Goal: Task Accomplishment & Management: Complete application form

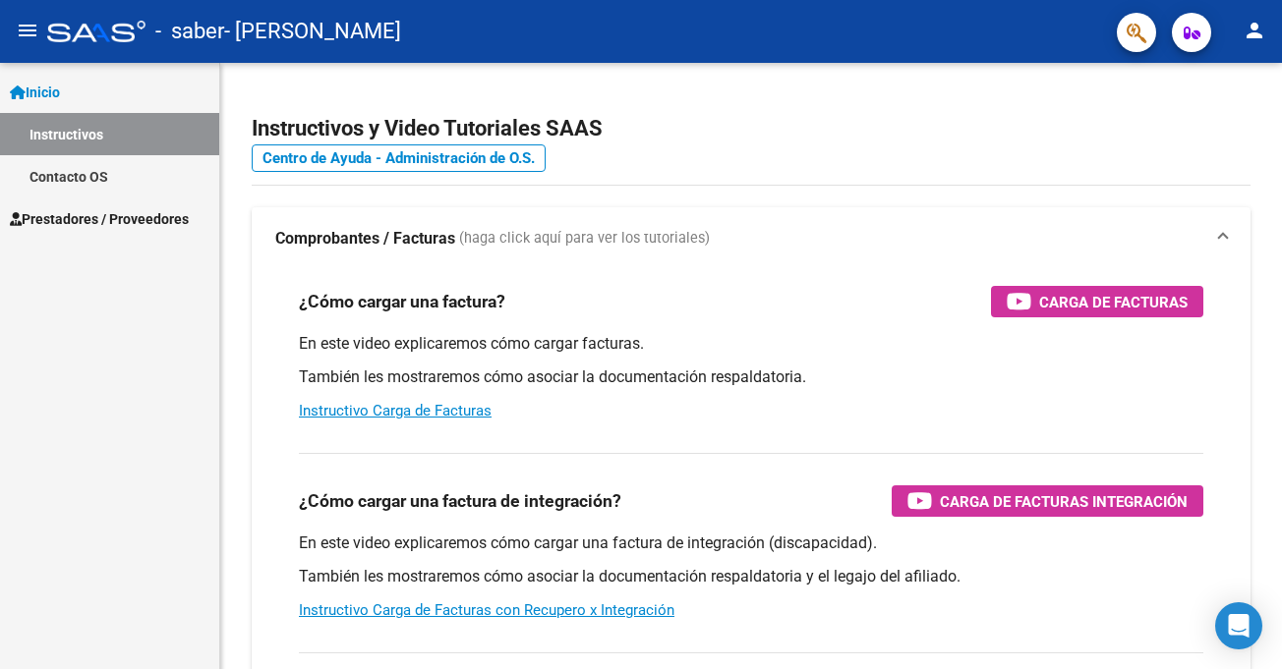
click at [30, 21] on mat-icon "menu" at bounding box center [28, 31] width 24 height 24
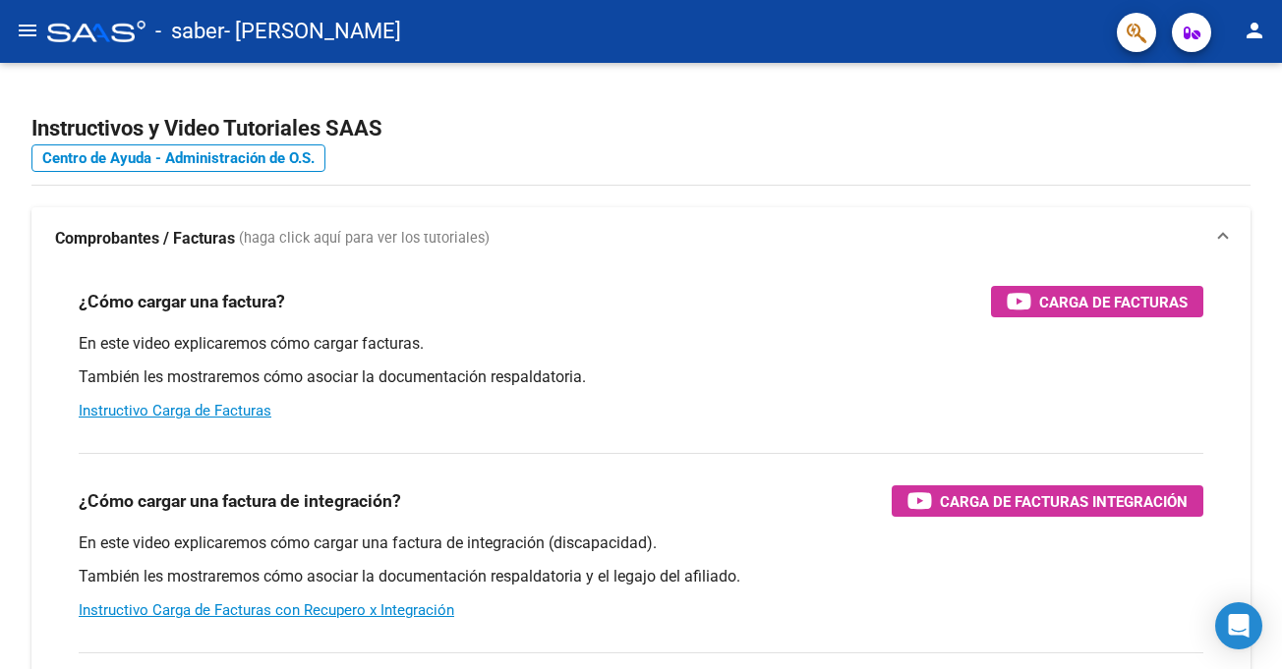
click at [30, 31] on mat-icon "menu" at bounding box center [28, 31] width 24 height 24
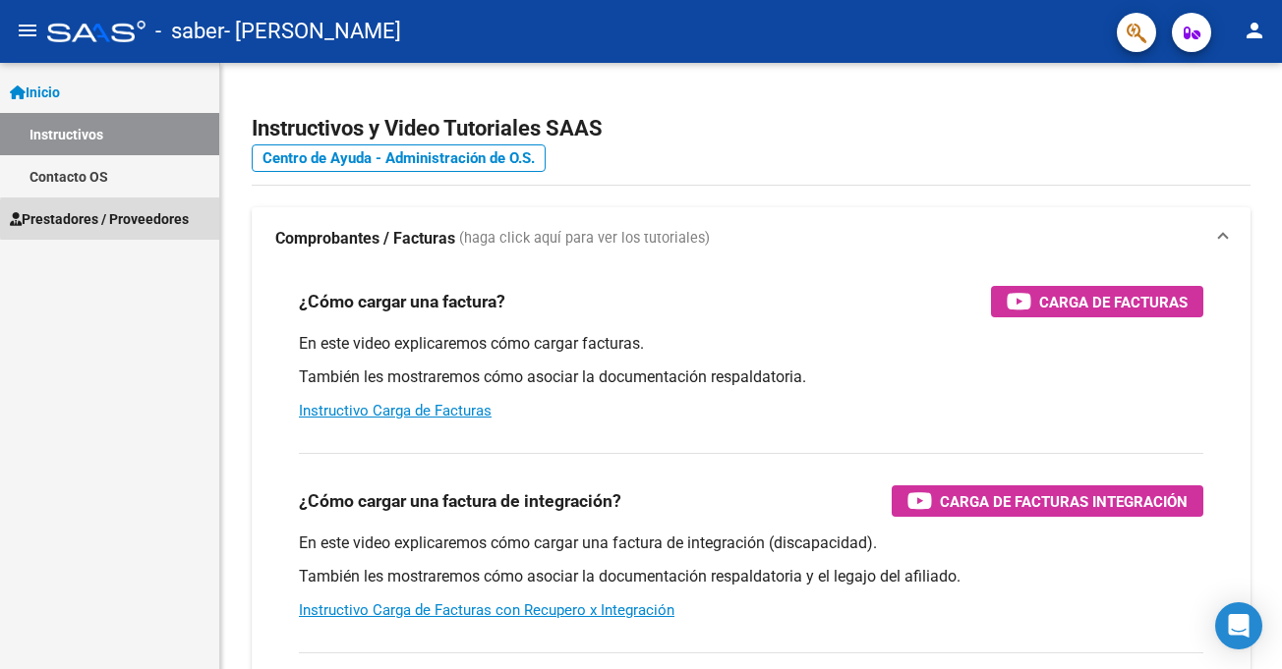
click at [174, 219] on span "Prestadores / Proveedores" at bounding box center [99, 219] width 179 height 22
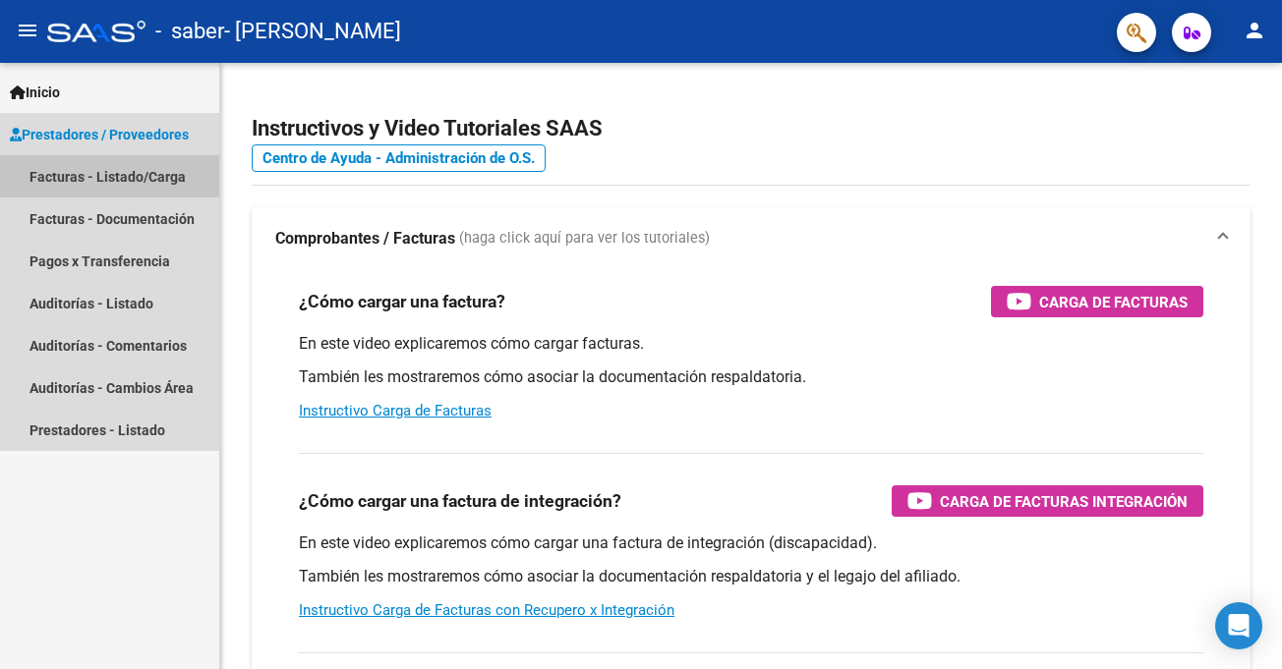
click at [118, 169] on link "Facturas - Listado/Carga" at bounding box center [109, 176] width 219 height 42
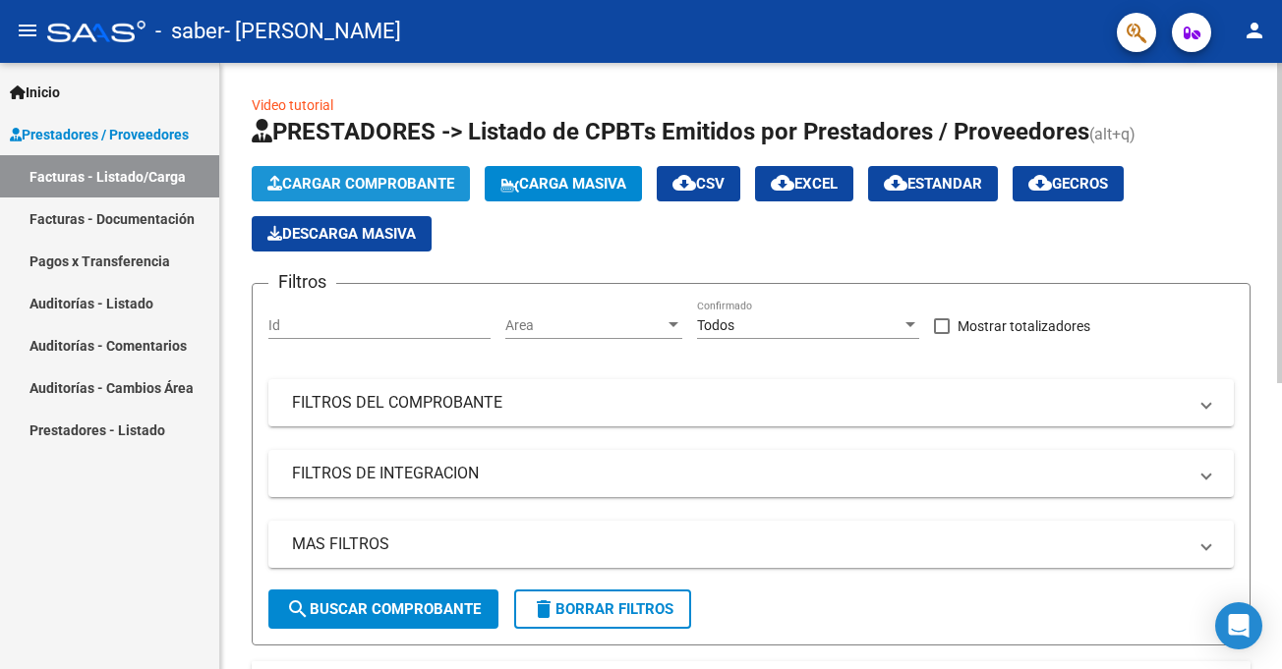
click at [385, 184] on span "Cargar Comprobante" at bounding box center [360, 184] width 187 height 18
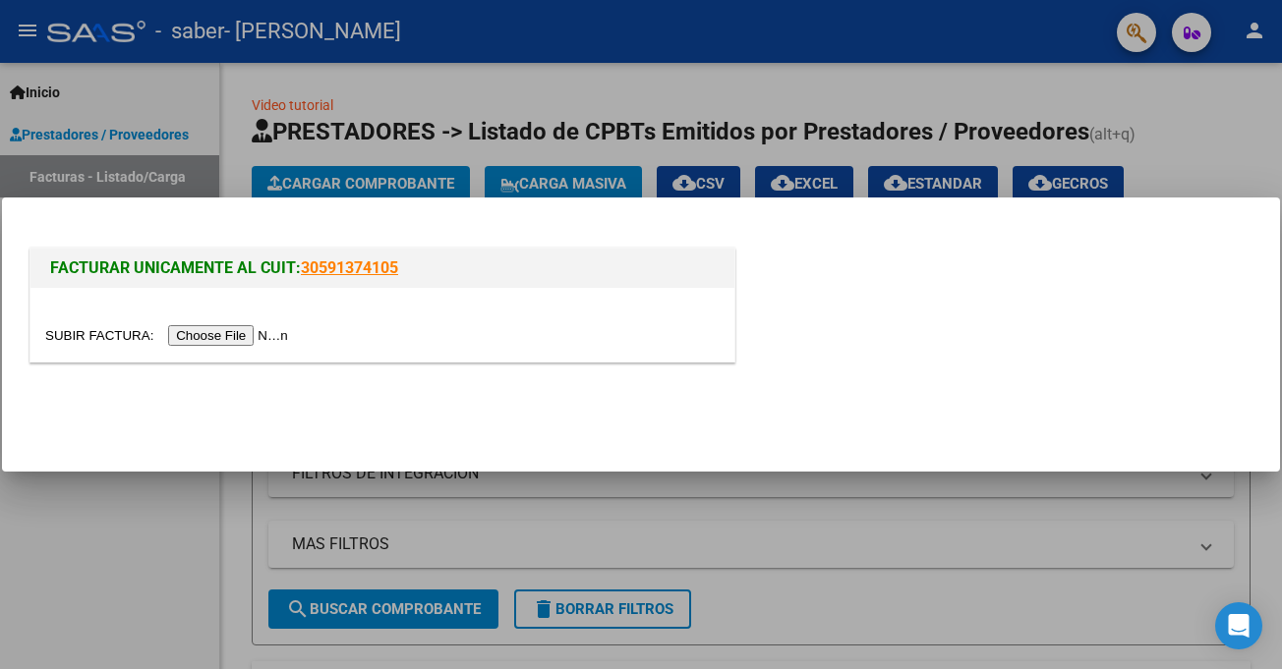
click at [214, 342] on input "file" at bounding box center [169, 335] width 249 height 21
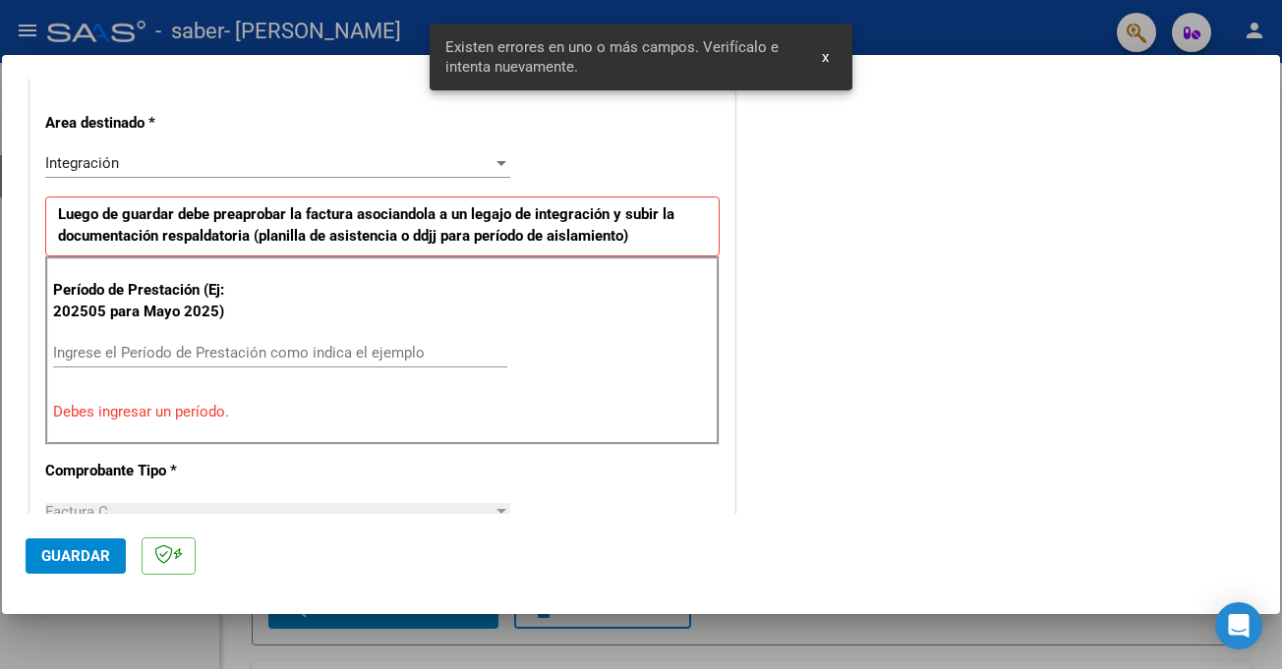
scroll to position [468, 0]
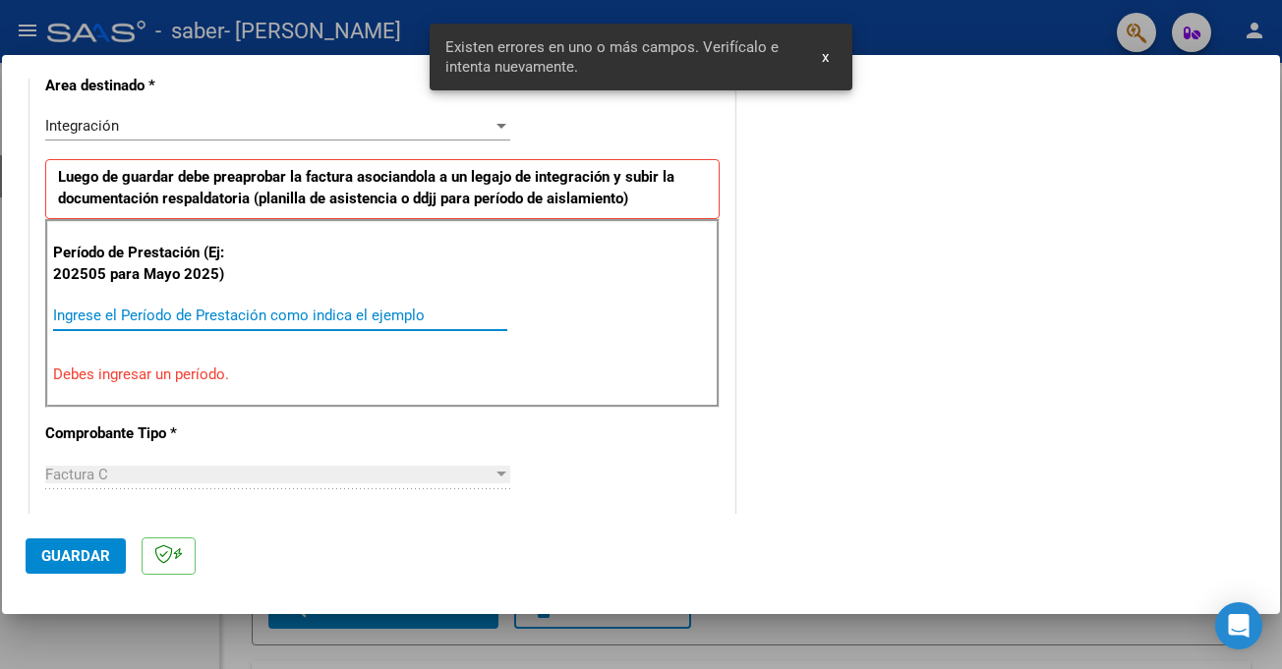
click at [145, 315] on input "Ingrese el Período de Prestación como indica el ejemplo" at bounding box center [280, 316] width 454 height 18
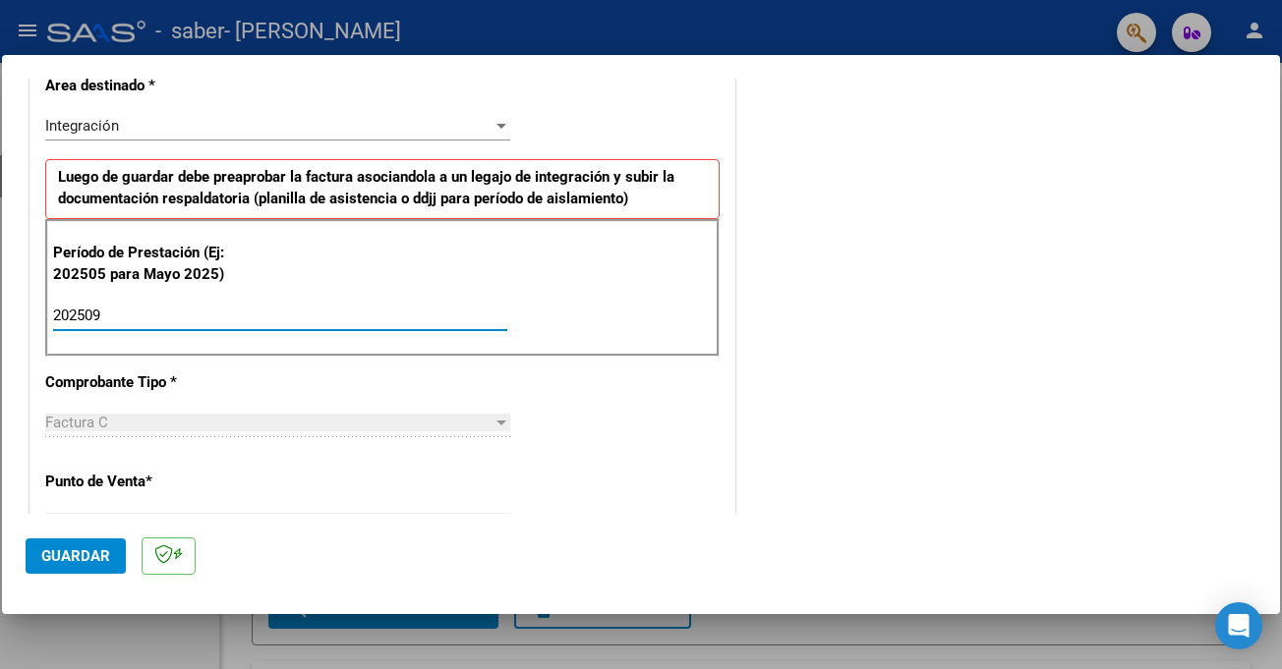
type input "202509"
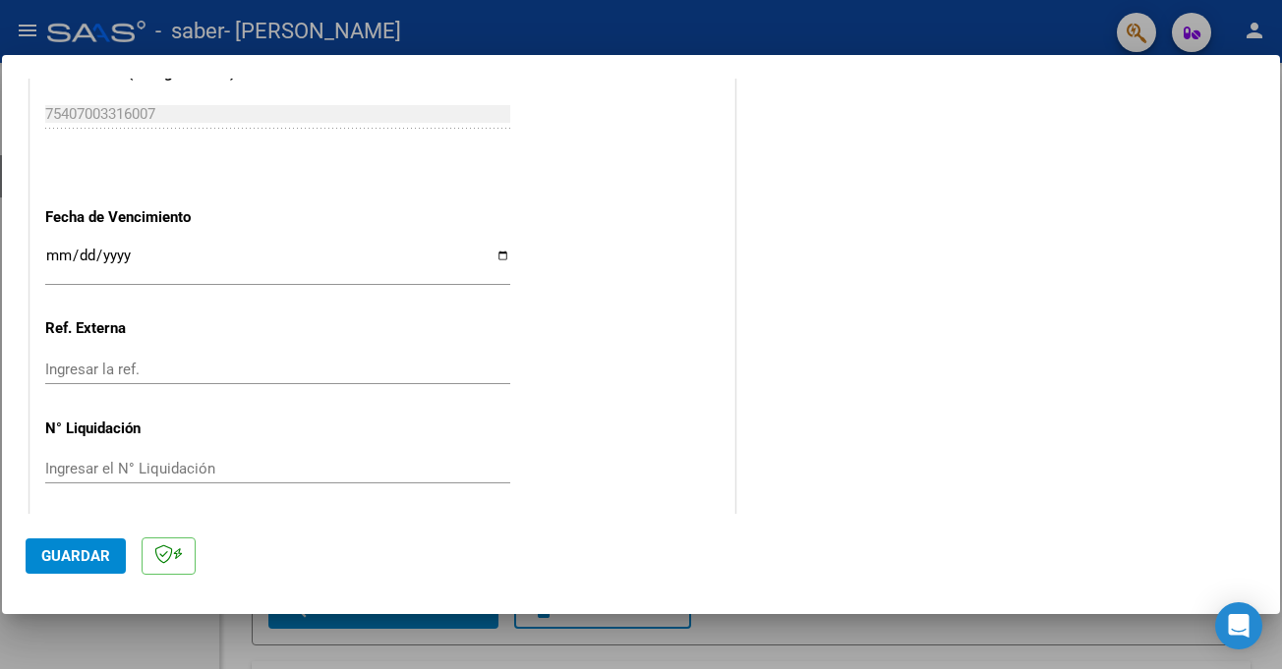
scroll to position [1294, 0]
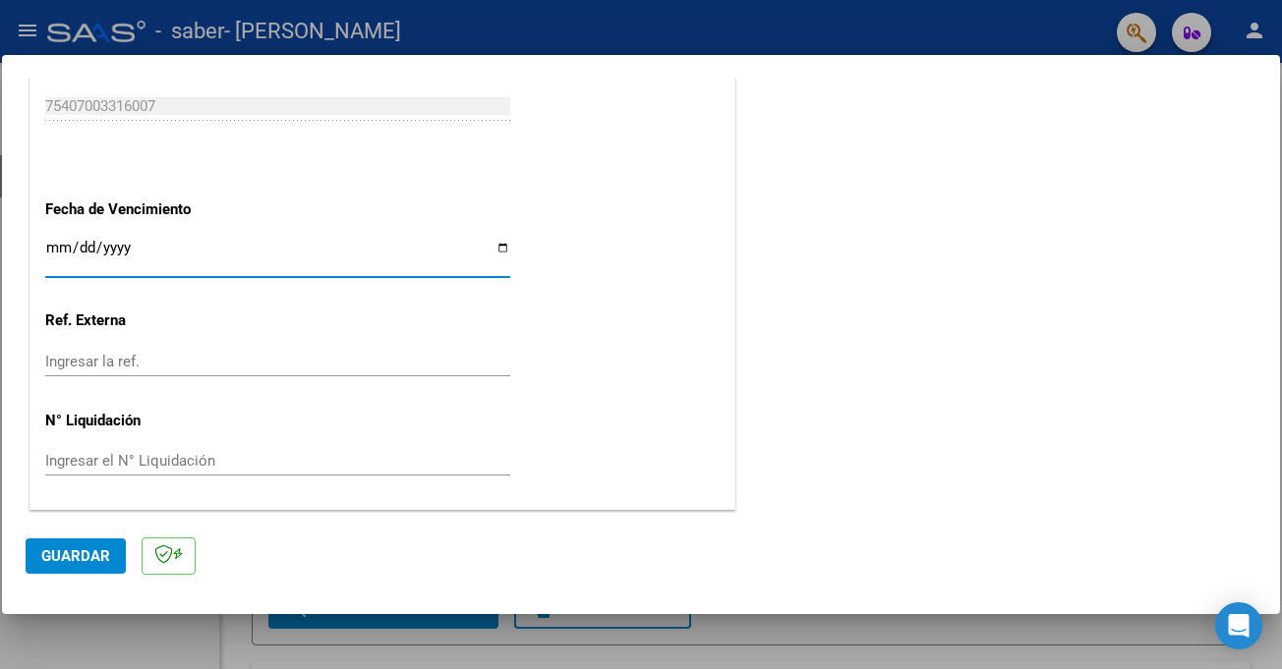
click at [103, 255] on input "Ingresar la fecha" at bounding box center [277, 255] width 465 height 31
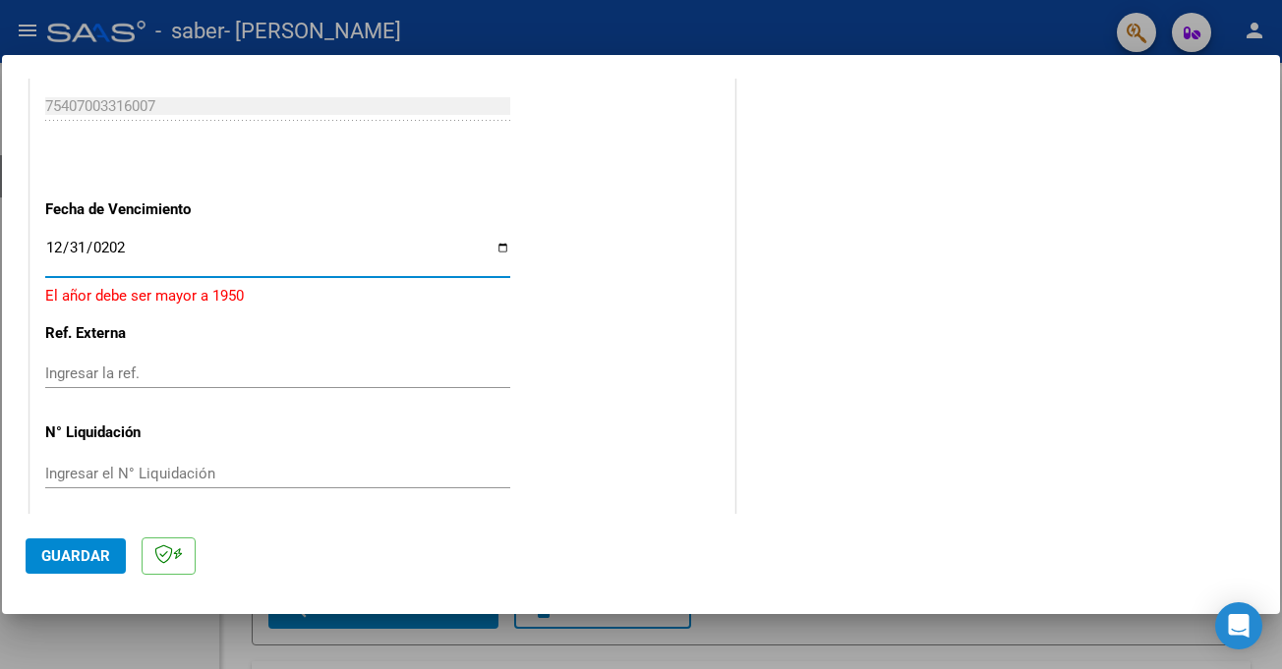
type input "[DATE]"
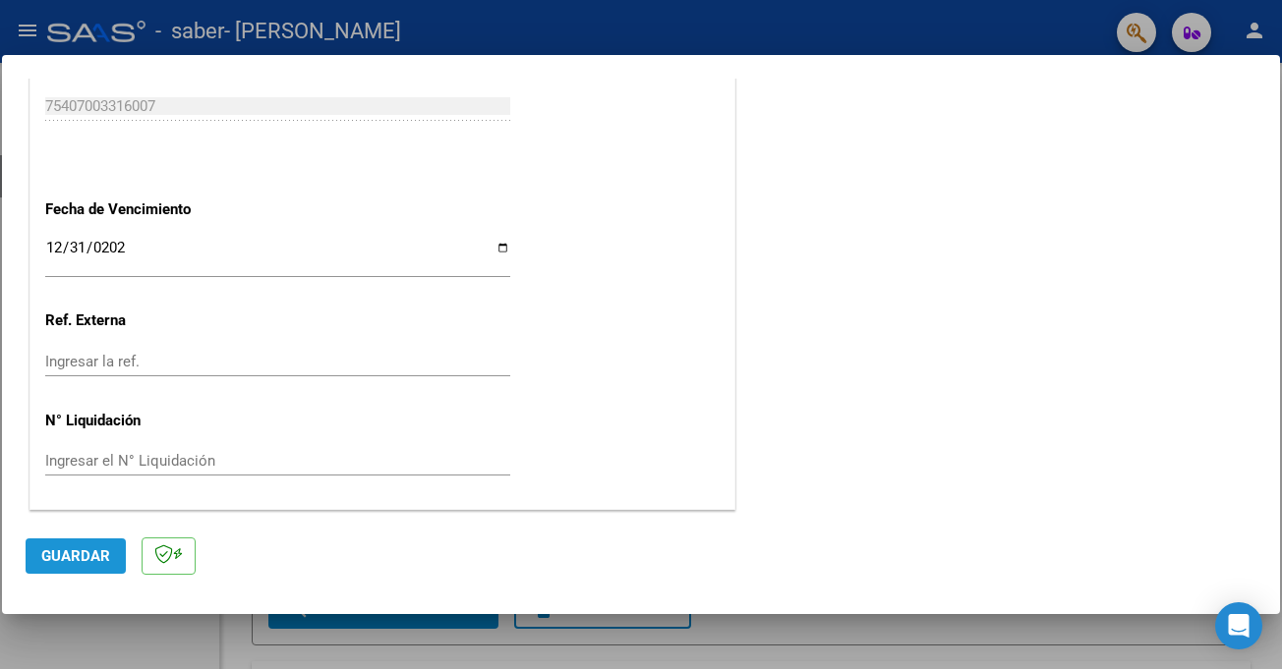
click at [85, 561] on span "Guardar" at bounding box center [75, 556] width 69 height 18
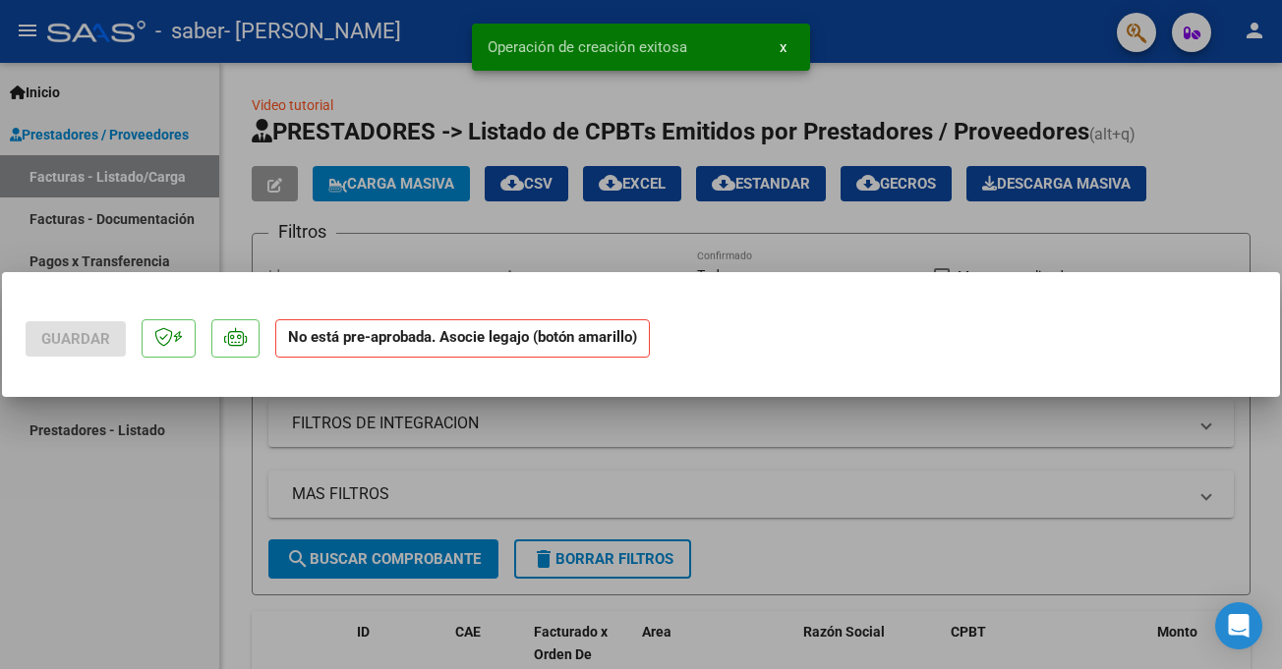
scroll to position [0, 0]
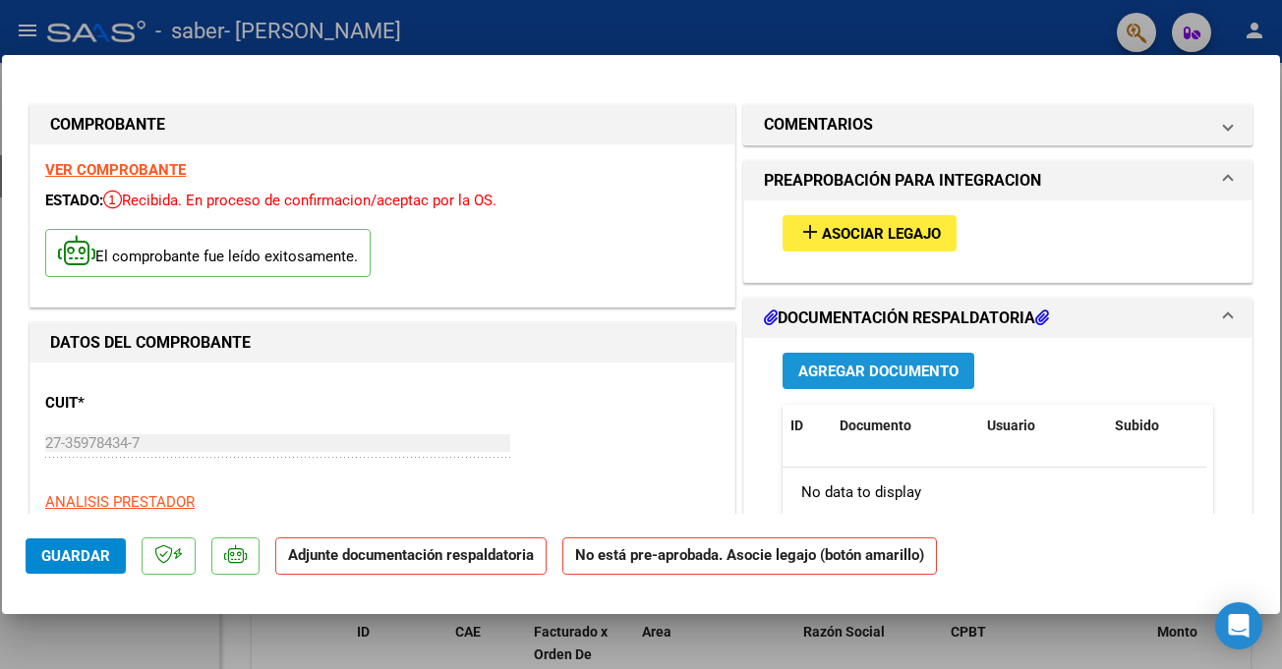
click at [893, 371] on span "Agregar Documento" at bounding box center [878, 372] width 160 height 18
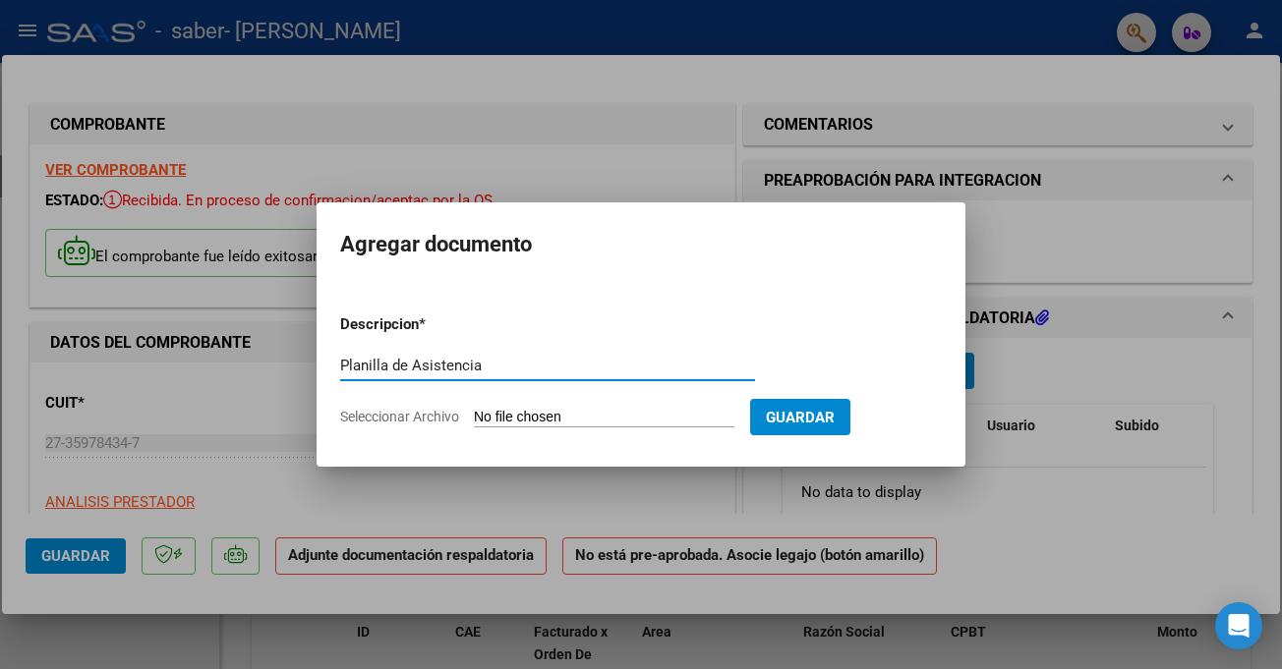
type input "Planilla de Asistencia"
click at [515, 414] on input "Seleccionar Archivo" at bounding box center [604, 418] width 260 height 19
type input "C:\fakepath\Asistencia [PERSON_NAME].jpeg"
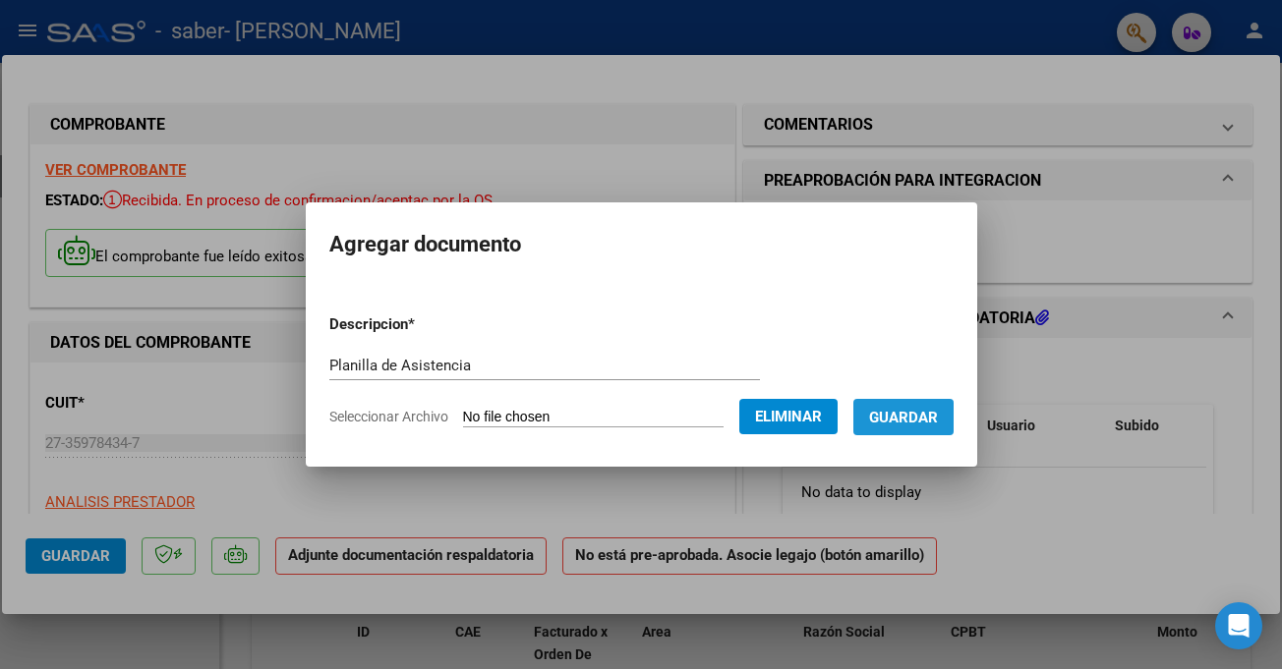
click at [896, 427] on button "Guardar" at bounding box center [903, 417] width 100 height 36
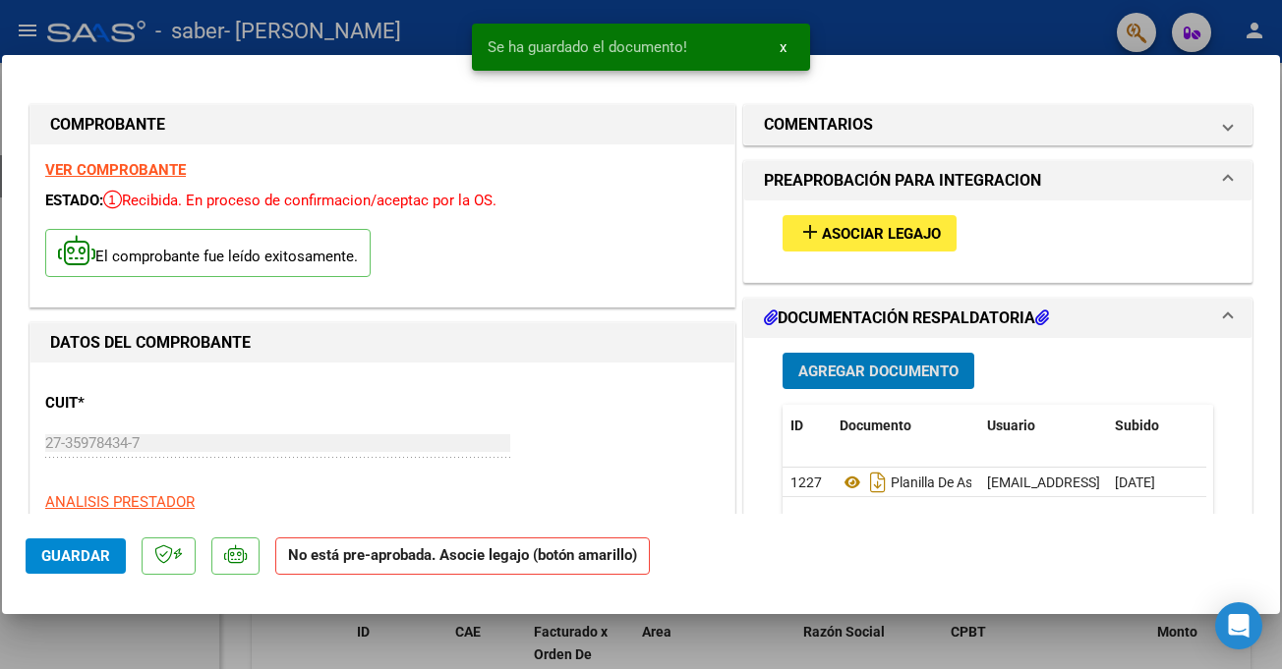
click at [854, 366] on span "Agregar Documento" at bounding box center [878, 372] width 160 height 18
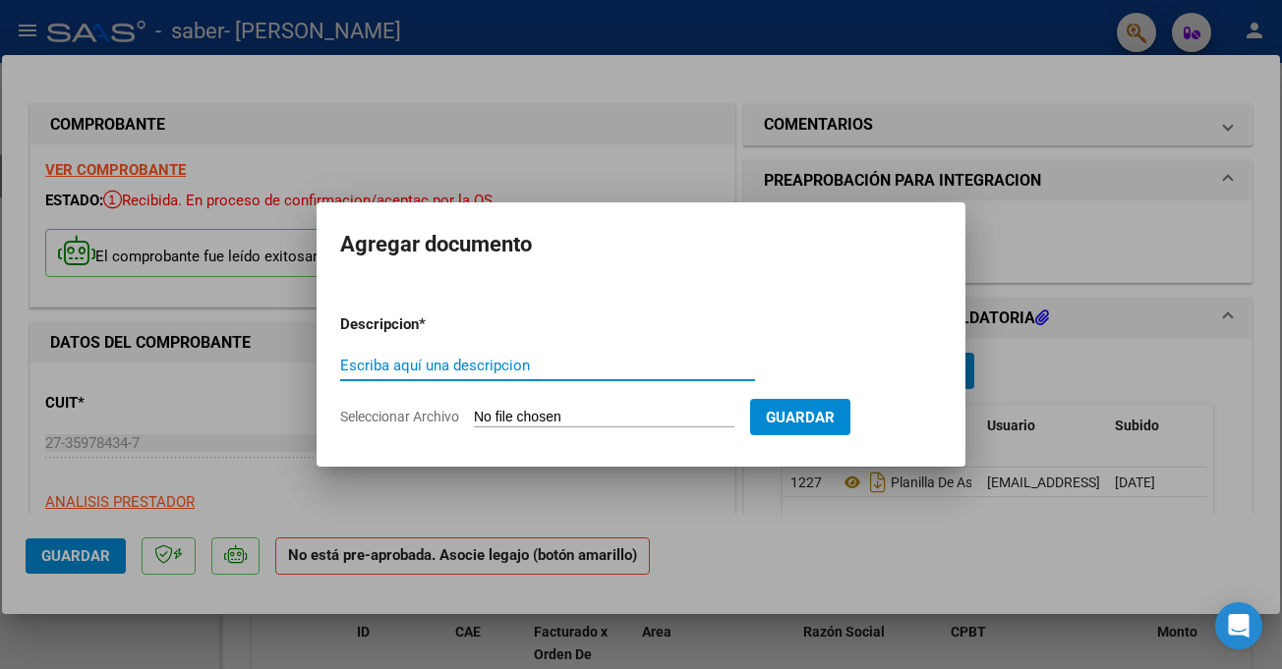
click at [473, 364] on input "Escriba aquí una descripcion" at bounding box center [547, 366] width 415 height 18
type input "presupuesto autorizado"
click at [684, 410] on input "Seleccionar Archivo" at bounding box center [604, 418] width 260 height 19
type input "C:\fakepath\AUTORIZACION [PERSON_NAME] SABER 2025 (2).pdf"
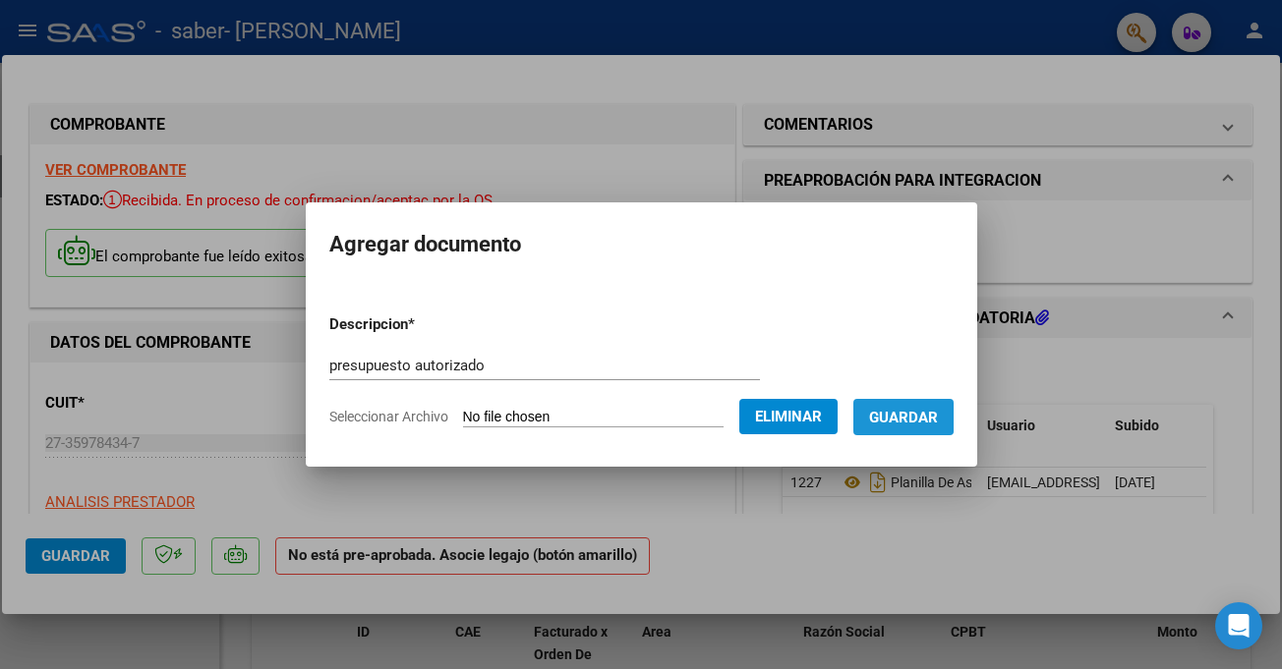
click at [906, 411] on span "Guardar" at bounding box center [903, 418] width 69 height 18
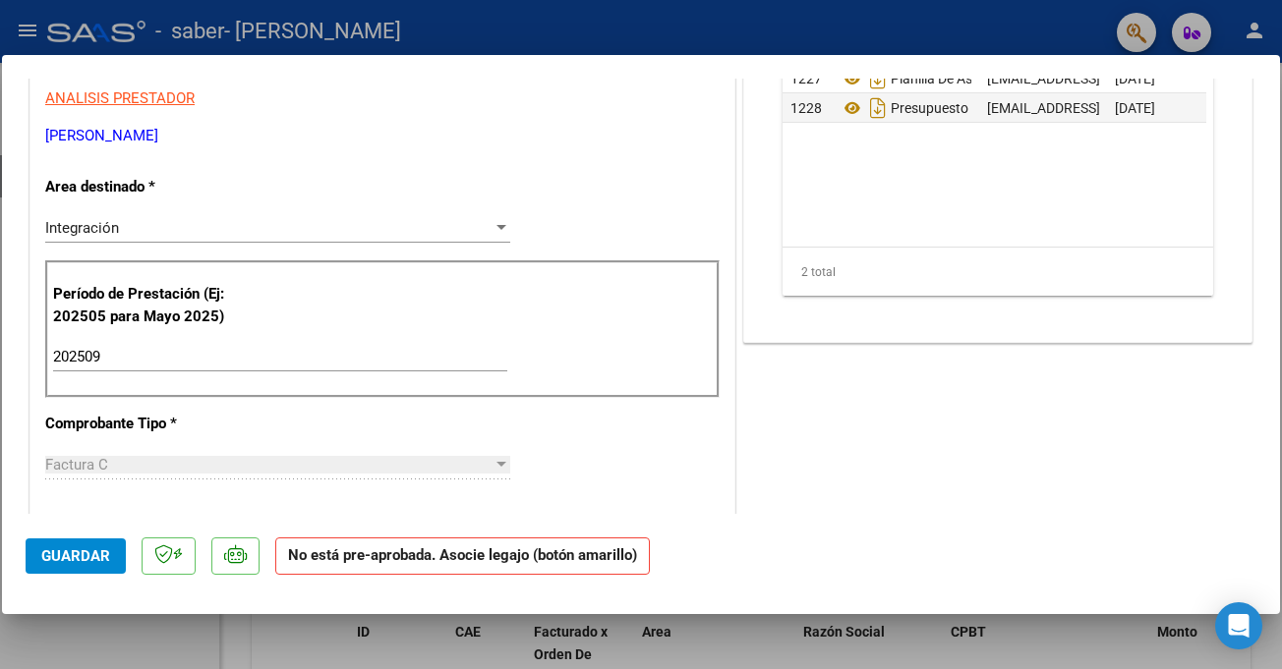
scroll to position [411, 0]
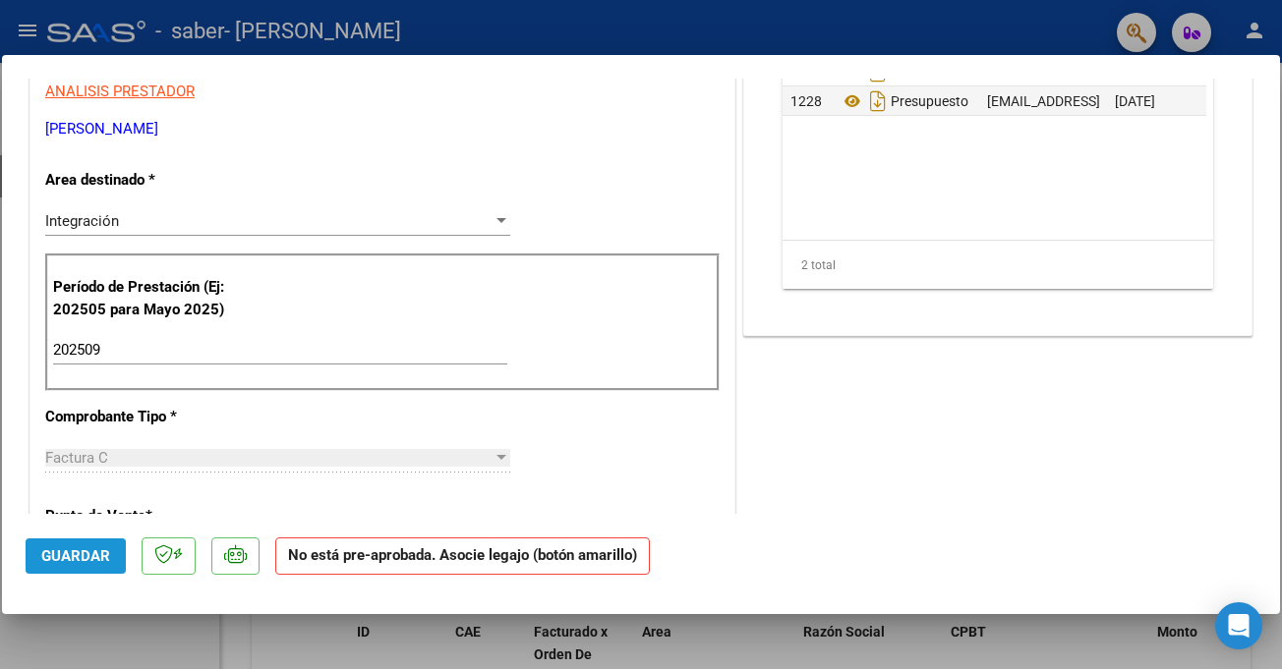
click at [62, 558] on span "Guardar" at bounding box center [75, 556] width 69 height 18
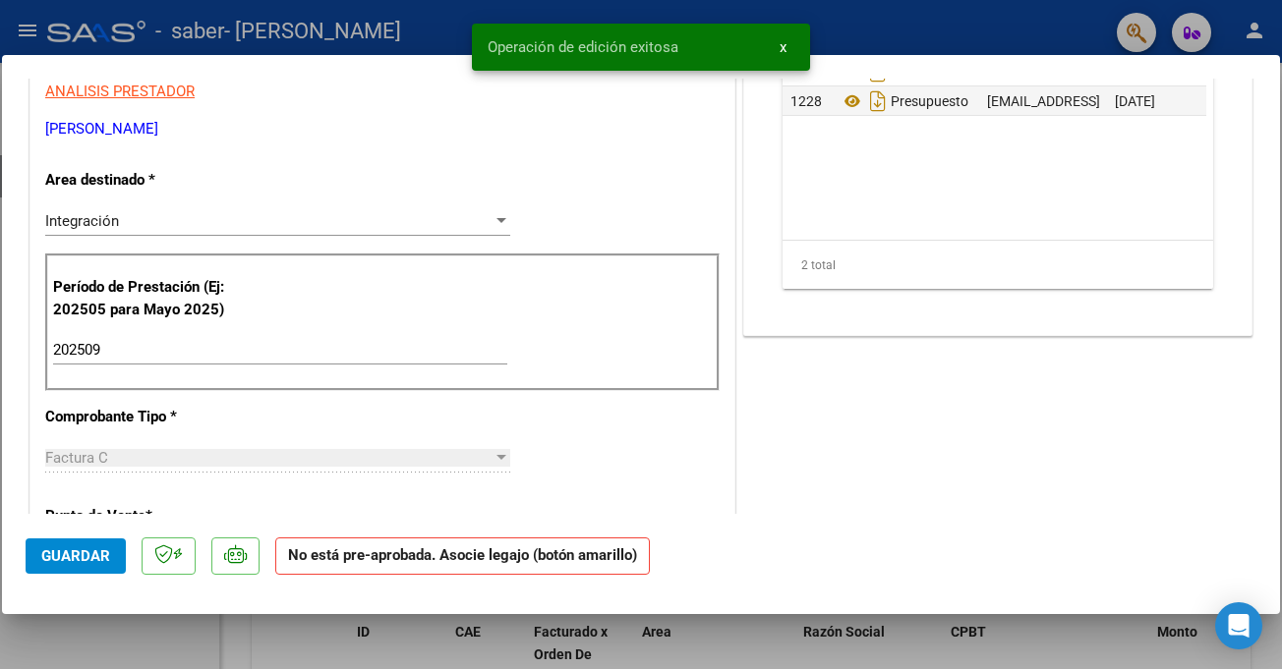
click at [784, 43] on span "x" at bounding box center [782, 47] width 7 height 18
